Goal: Task Accomplishment & Management: Use online tool/utility

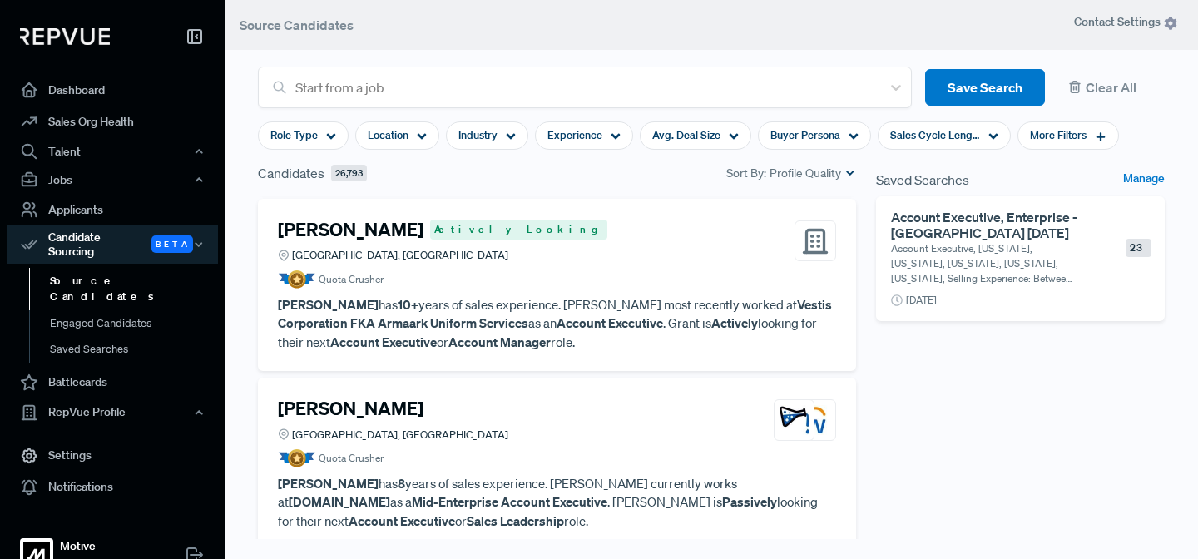
scroll to position [194, 0]
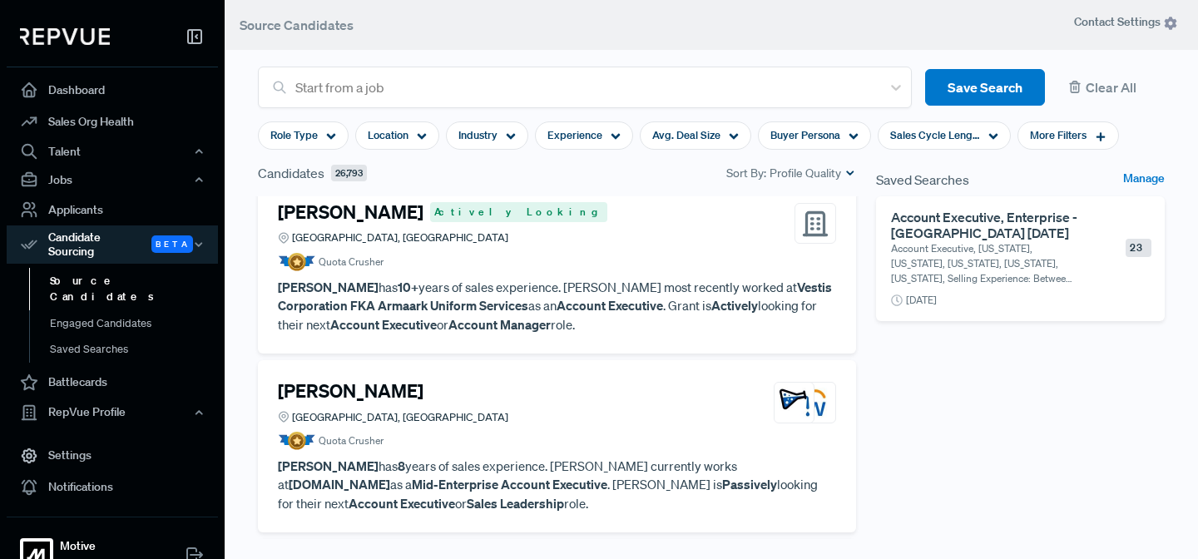
click at [578, 255] on article "Quota Crusher" at bounding box center [557, 262] width 558 height 18
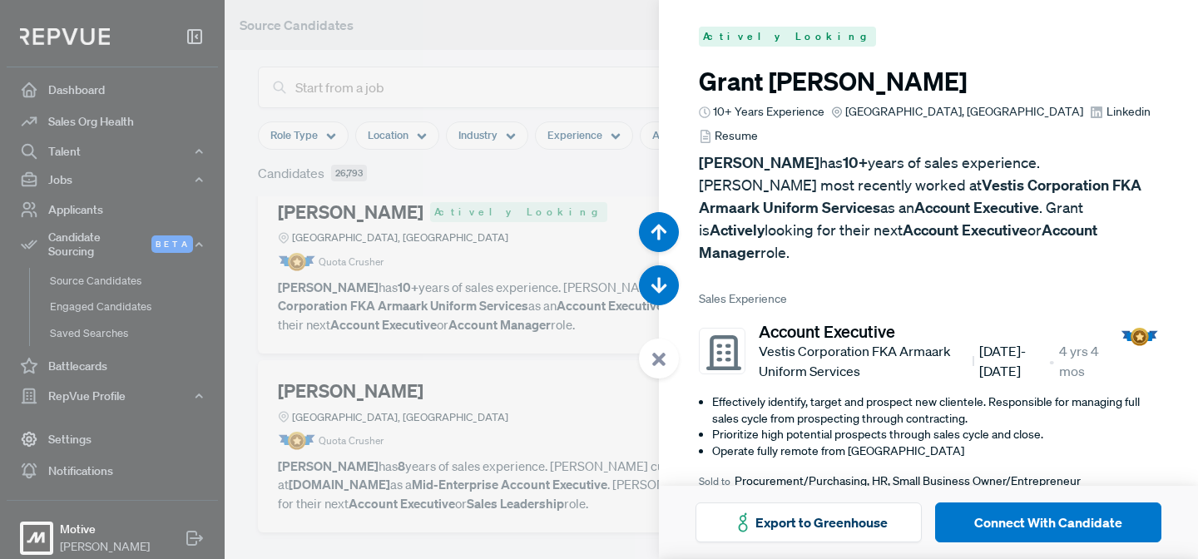
click at [670, 365] on div at bounding box center [659, 359] width 40 height 40
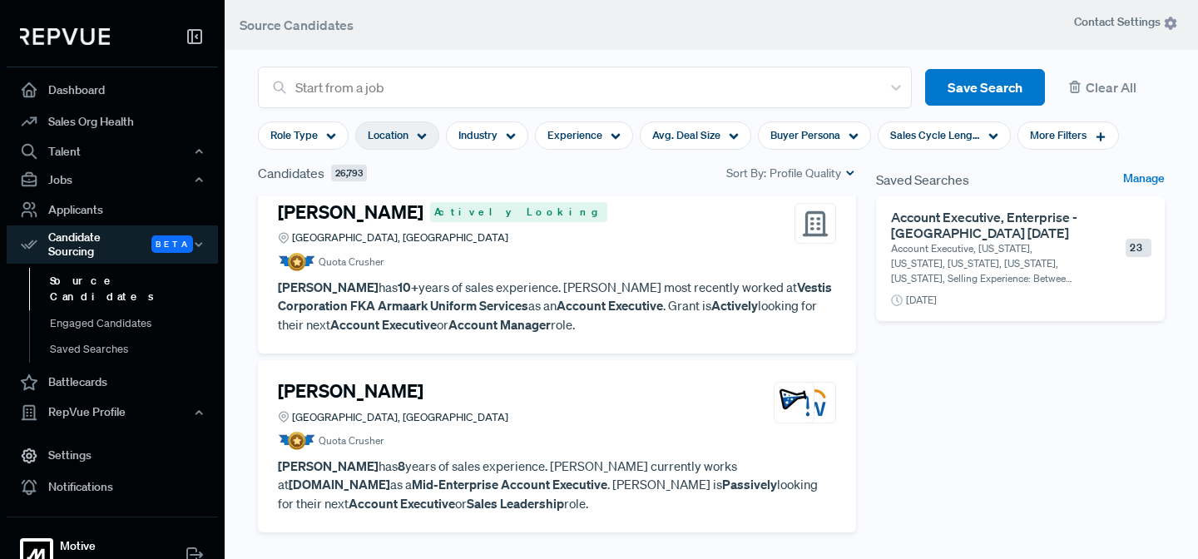
click at [423, 136] on use at bounding box center [422, 137] width 9 height 6
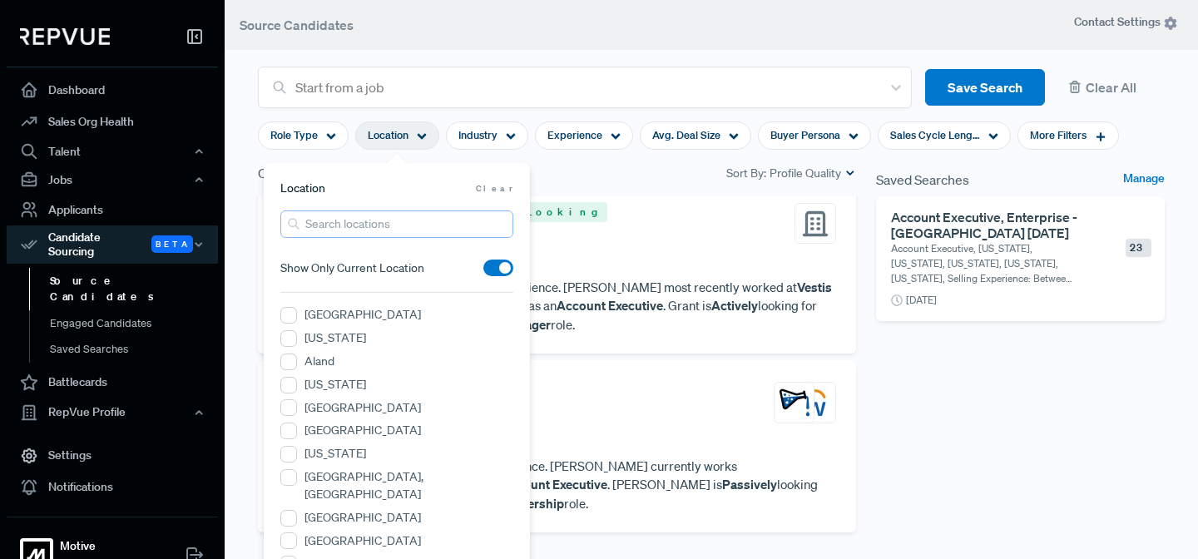
click at [330, 223] on input "search" at bounding box center [396, 223] width 233 height 27
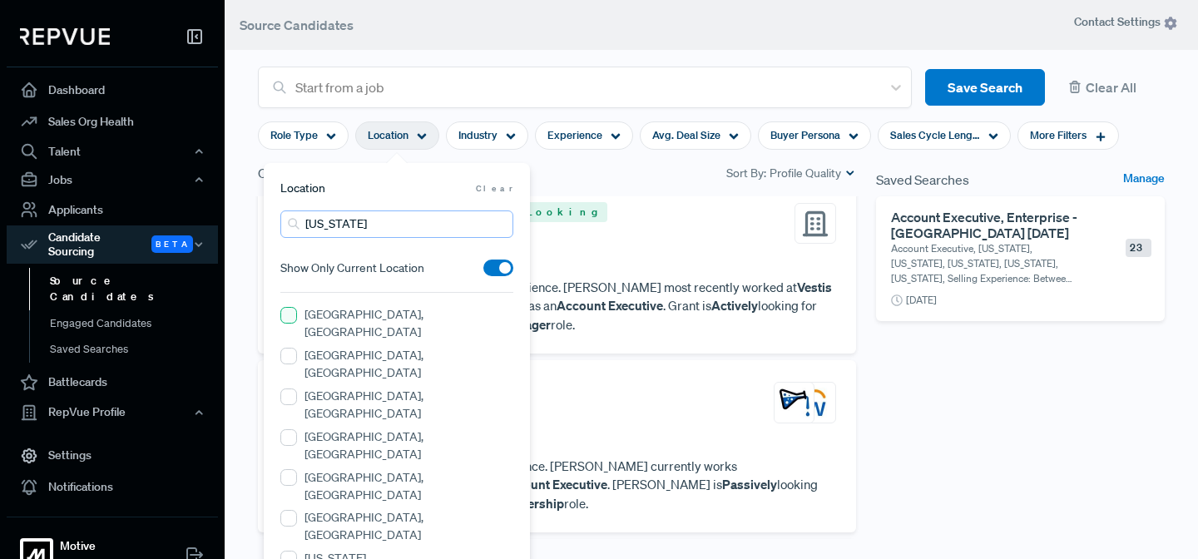
type input "[US_STATE]"
click at [289, 319] on OH "[GEOGRAPHIC_DATA], [GEOGRAPHIC_DATA]" at bounding box center [288, 315] width 17 height 17
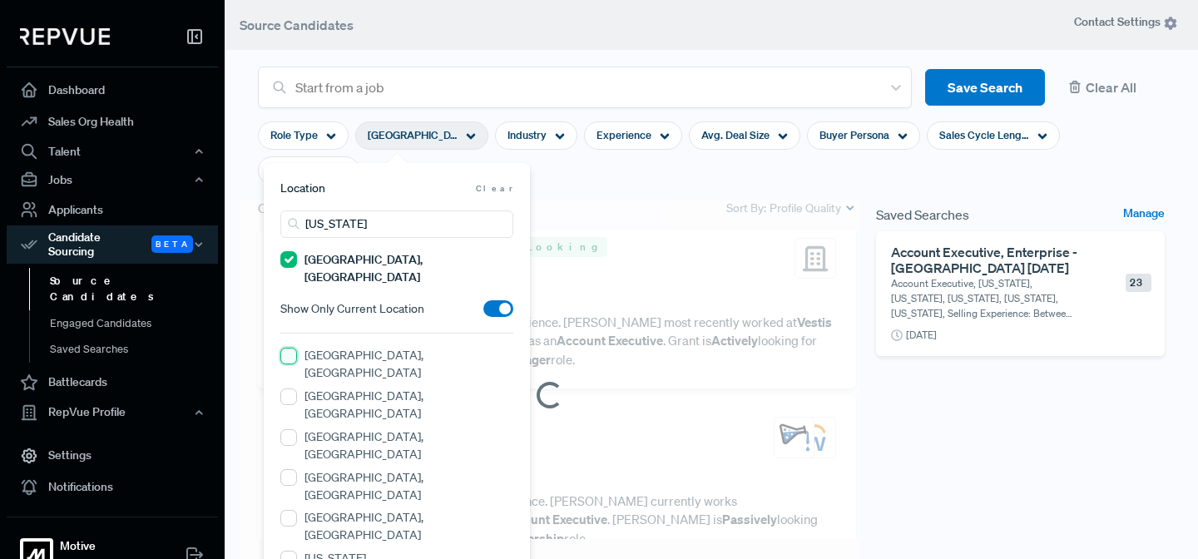
click at [289, 348] on OH "[GEOGRAPHIC_DATA], [GEOGRAPHIC_DATA]" at bounding box center [288, 356] width 17 height 17
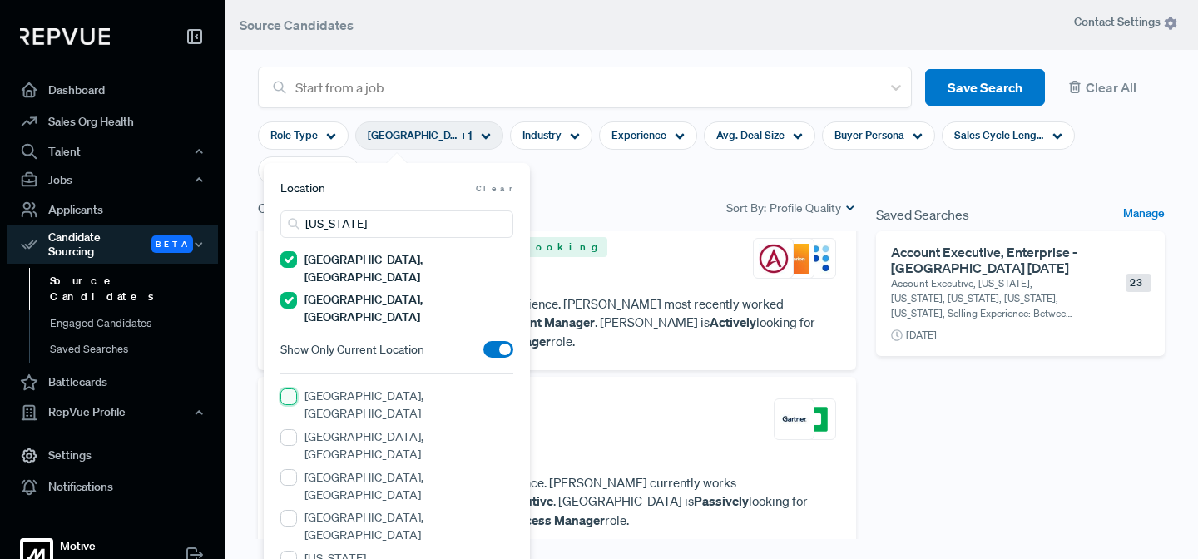
click at [287, 388] on OH "[GEOGRAPHIC_DATA], [GEOGRAPHIC_DATA]" at bounding box center [288, 396] width 17 height 17
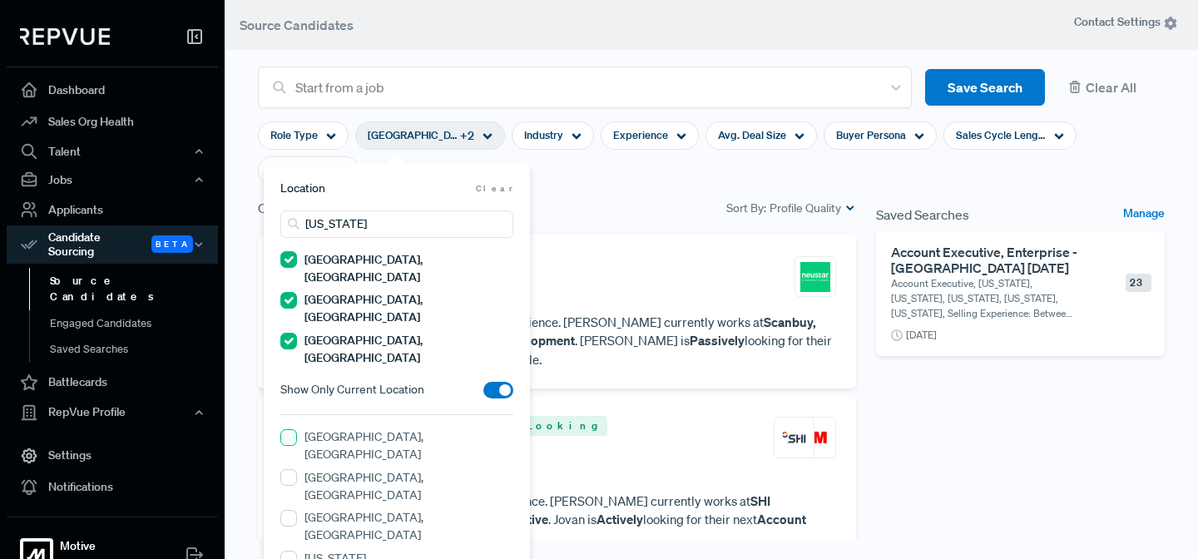
scroll to position [175, 0]
click at [287, 429] on OH "[GEOGRAPHIC_DATA], [GEOGRAPHIC_DATA]" at bounding box center [288, 437] width 17 height 17
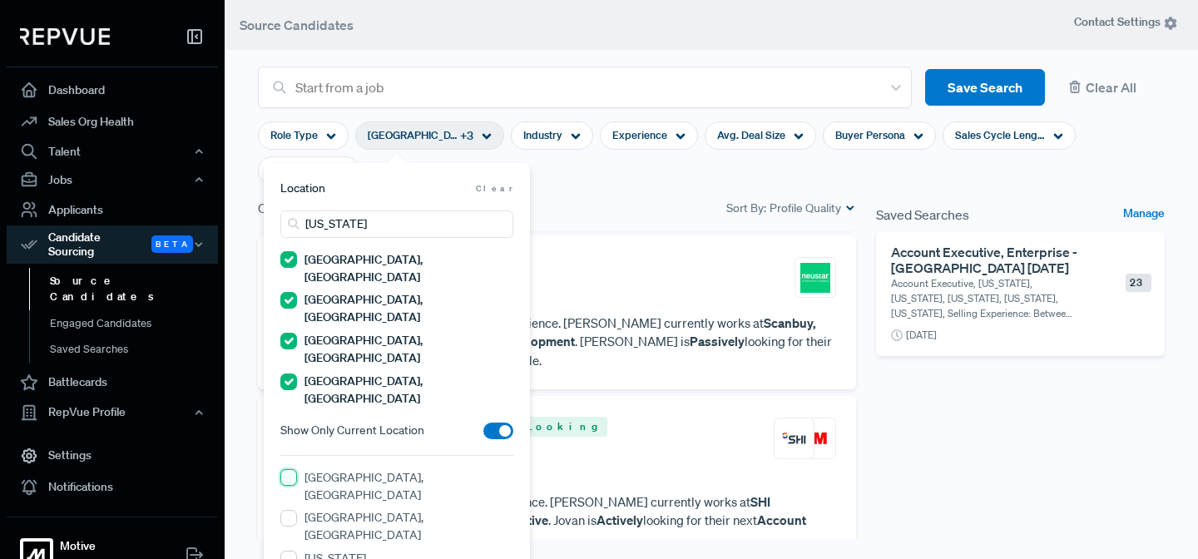
click at [287, 469] on OH "[GEOGRAPHIC_DATA], [GEOGRAPHIC_DATA]" at bounding box center [288, 477] width 17 height 17
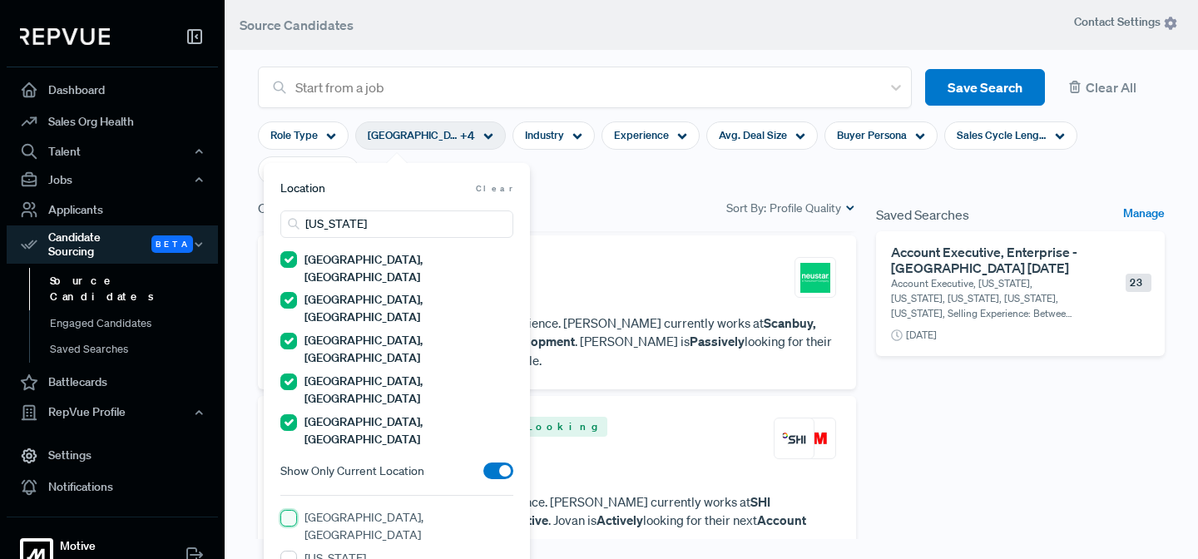
click at [287, 510] on OH "[GEOGRAPHIC_DATA], [GEOGRAPHIC_DATA]" at bounding box center [288, 518] width 17 height 17
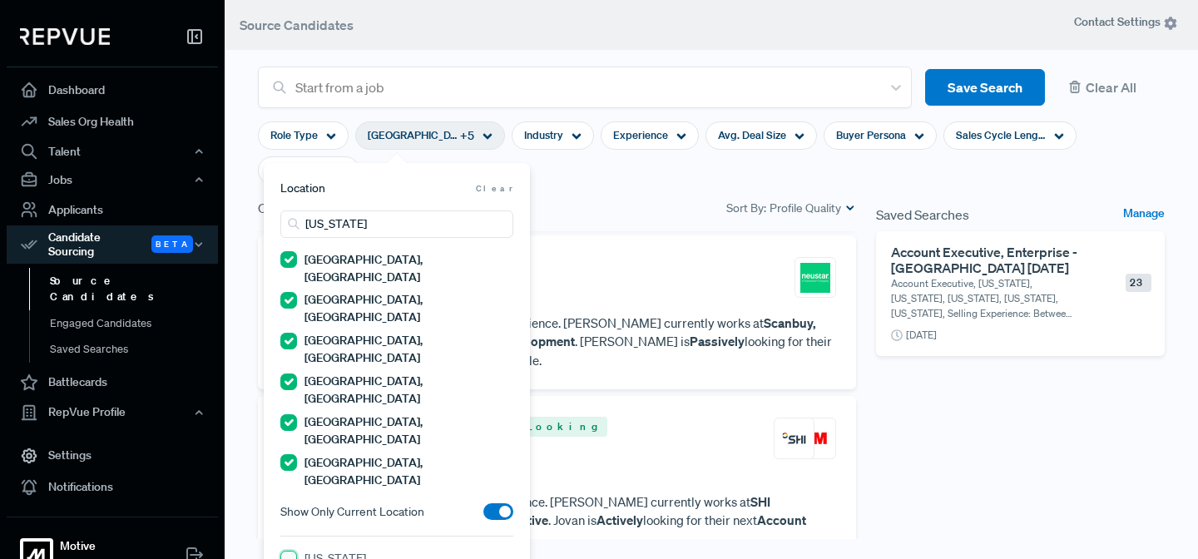
click at [291, 551] on input "[US_STATE]" at bounding box center [288, 559] width 17 height 17
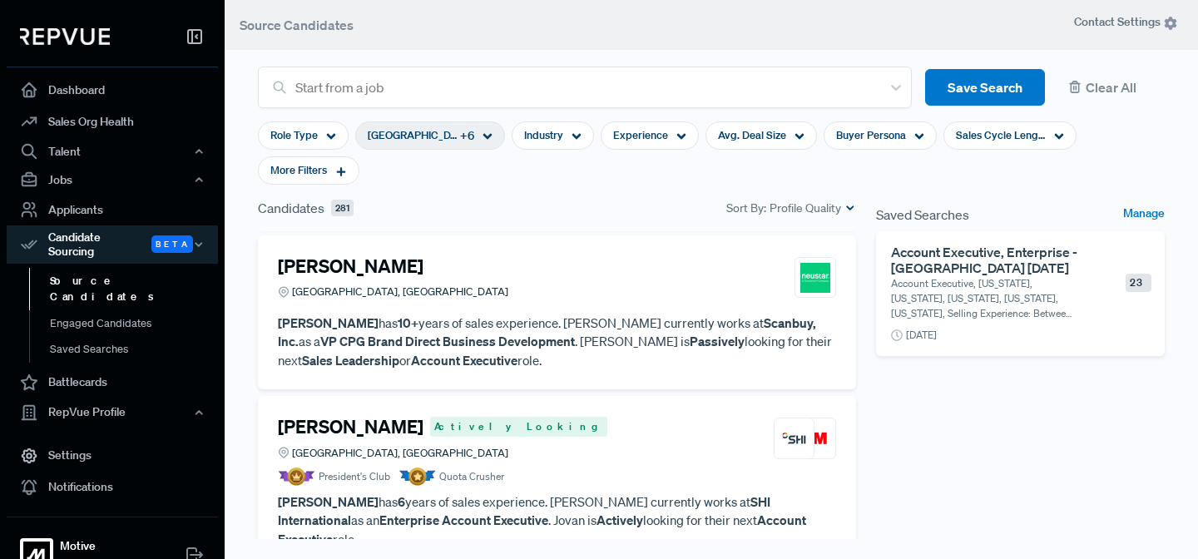
click at [573, 187] on section "Role Type [GEOGRAPHIC_DATA], [GEOGRAPHIC_DATA] + 6 Industry Experience Avg. Dea…" at bounding box center [711, 153] width 907 height 90
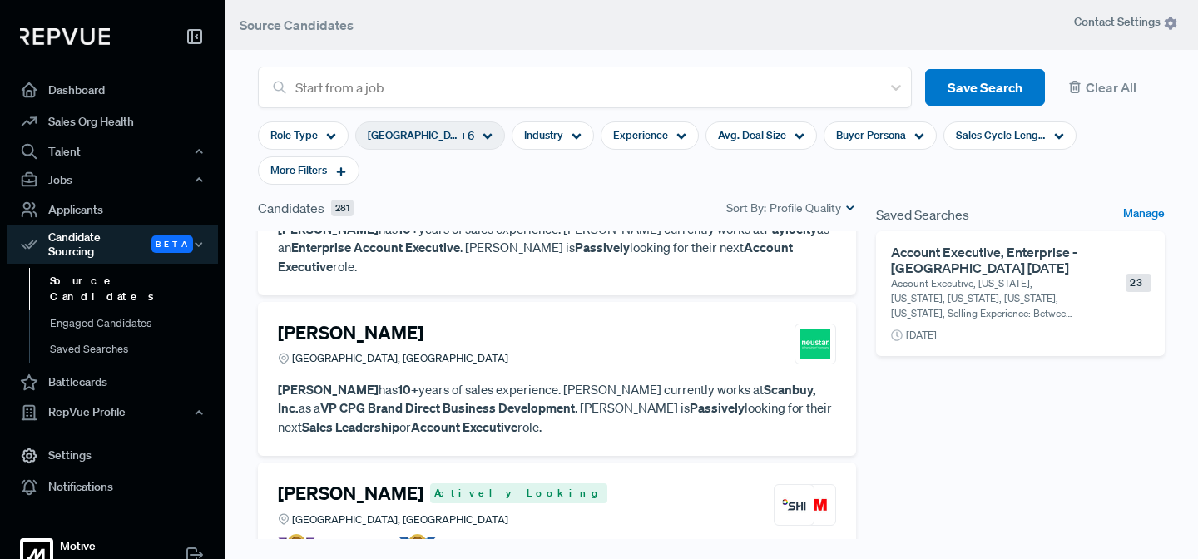
scroll to position [106, 0]
